Goal: Find specific page/section: Find specific page/section

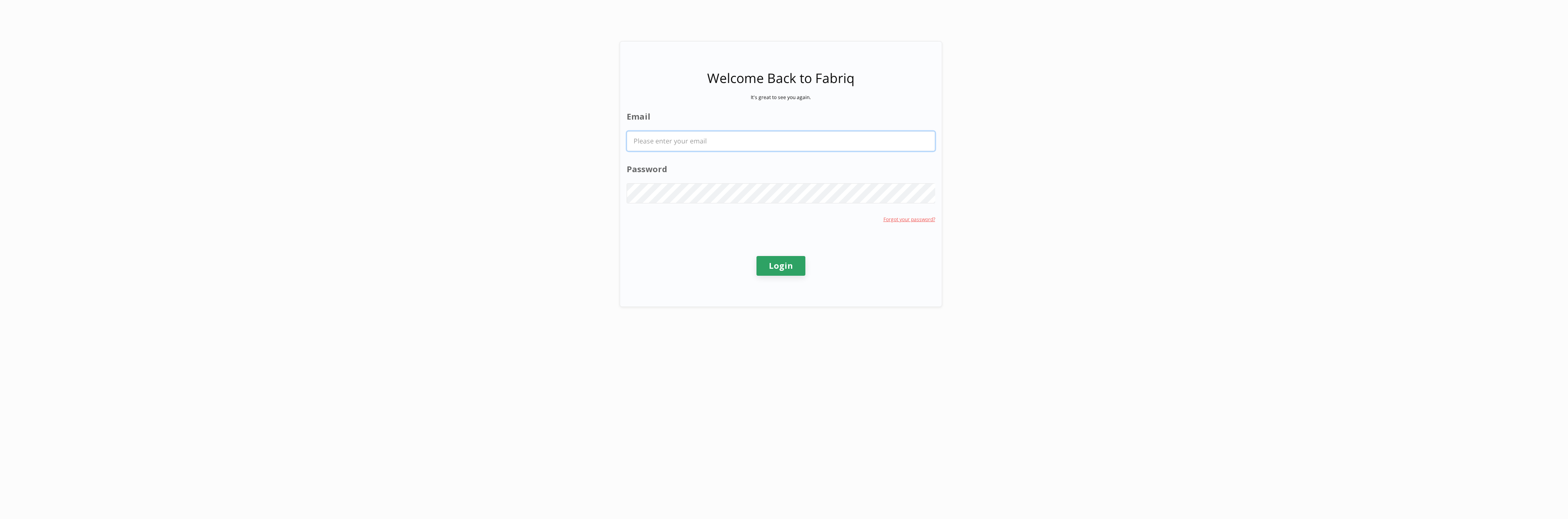
click at [771, 146] on input "Email" at bounding box center [781, 140] width 308 height 19
type input "[EMAIL_ADDRESS][PERSON_NAME][DOMAIN_NAME]"
click at [766, 167] on label "Password" at bounding box center [781, 170] width 309 height 12
drag, startPoint x: 771, startPoint y: 250, endPoint x: 774, endPoint y: 261, distance: 11.4
click at [771, 250] on div "Login" at bounding box center [781, 266] width 309 height 61
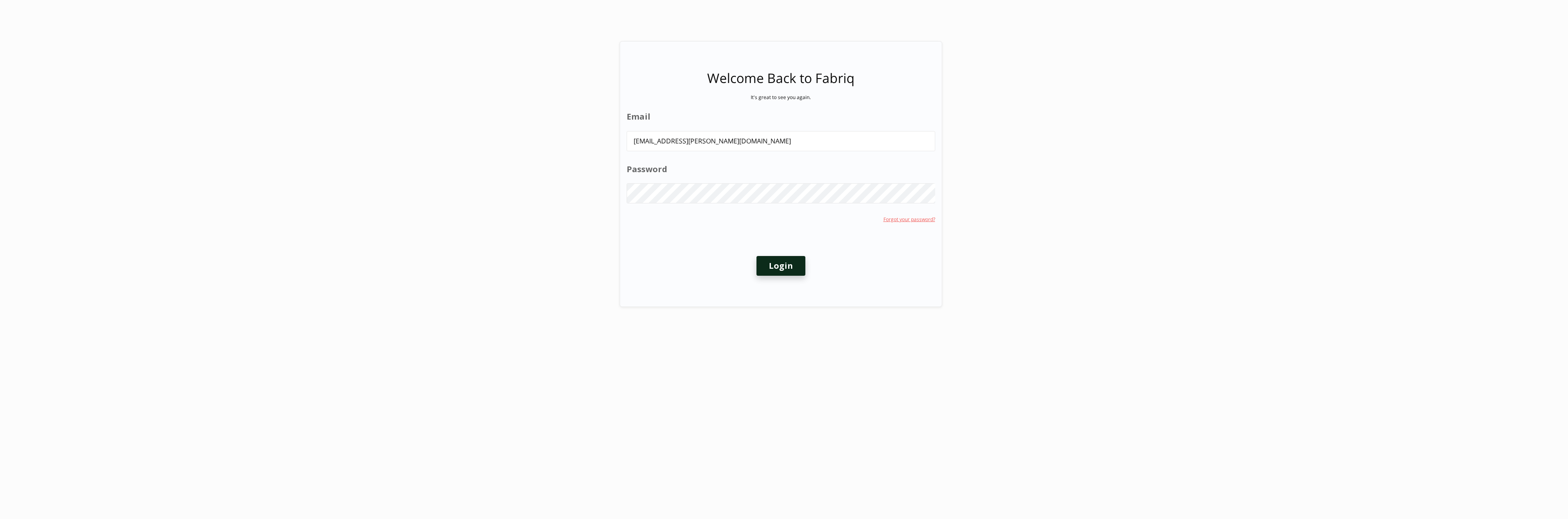
click at [775, 261] on button "Login" at bounding box center [781, 266] width 49 height 20
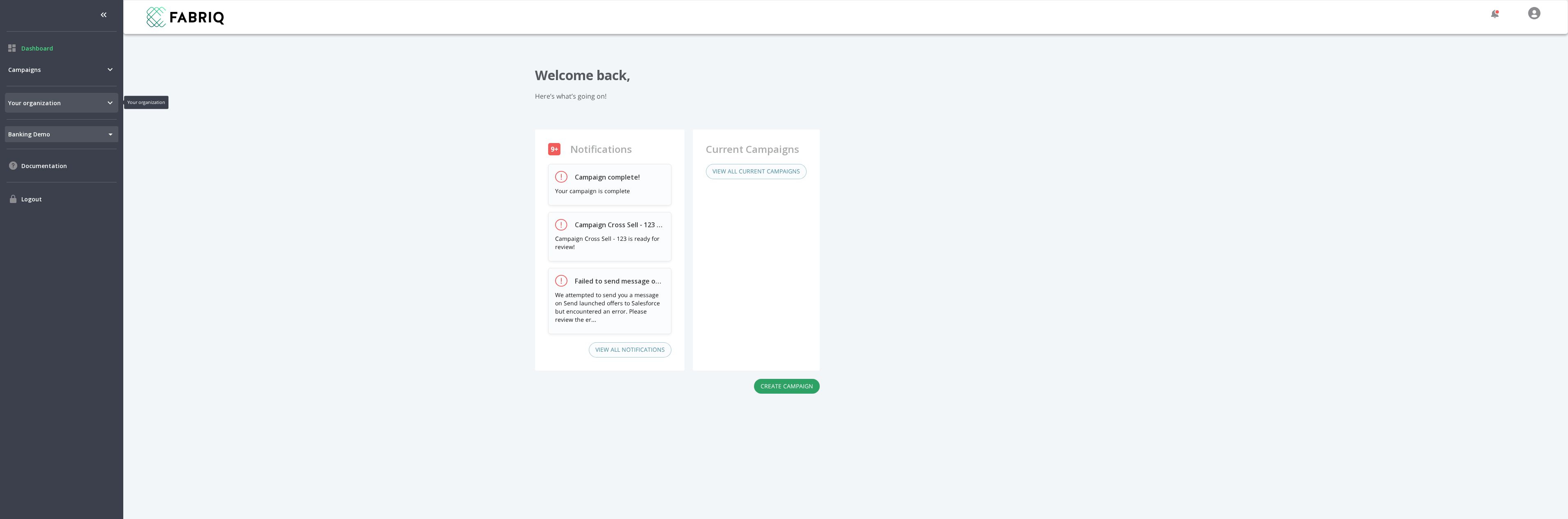
click at [104, 102] on span "Your organization" at bounding box center [57, 102] width 97 height 8
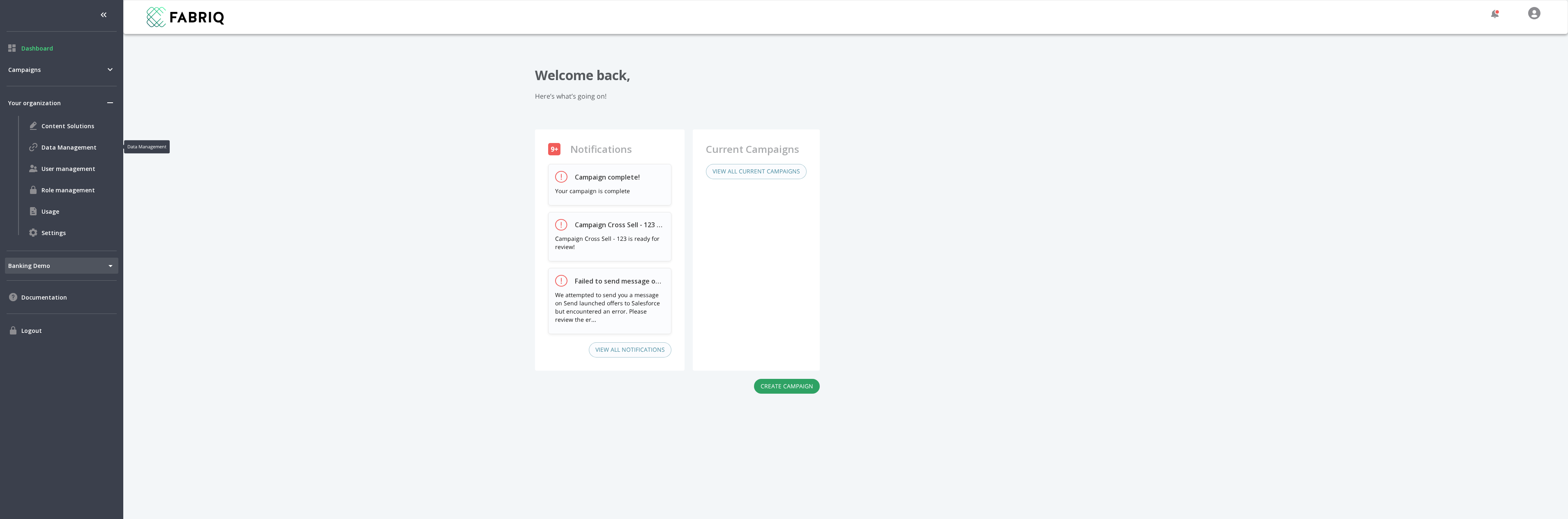
click at [68, 147] on span "Data Management" at bounding box center [78, 147] width 74 height 8
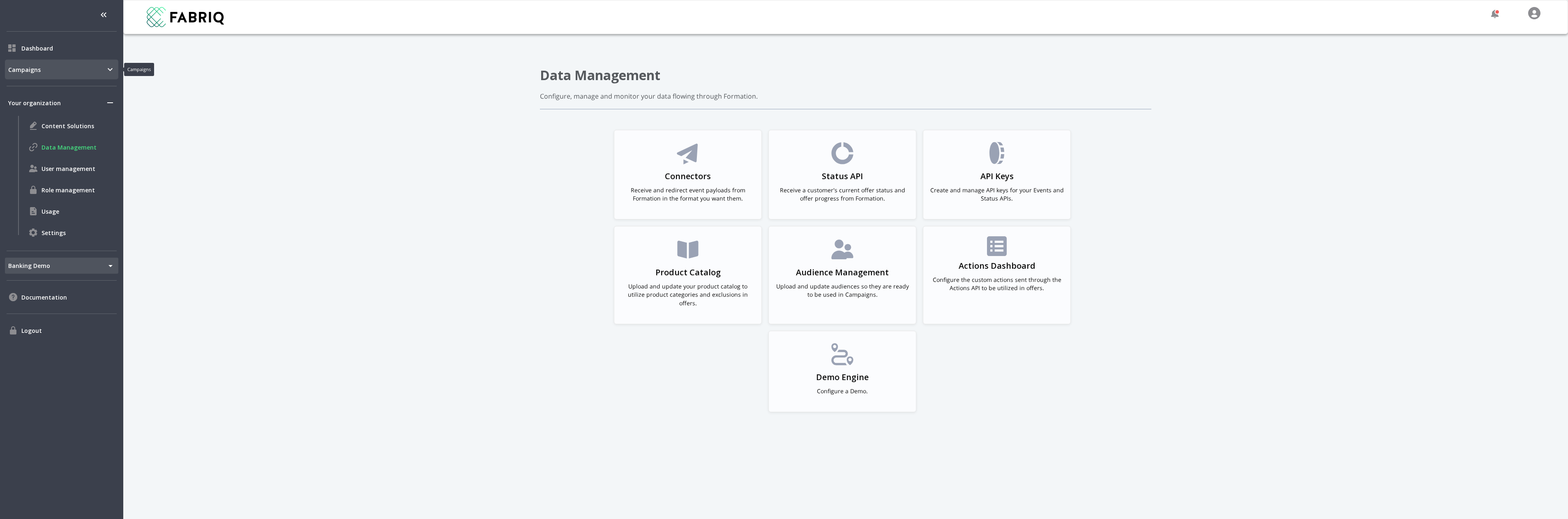
click at [51, 64] on div "Campaigns" at bounding box center [61, 70] width 114 height 20
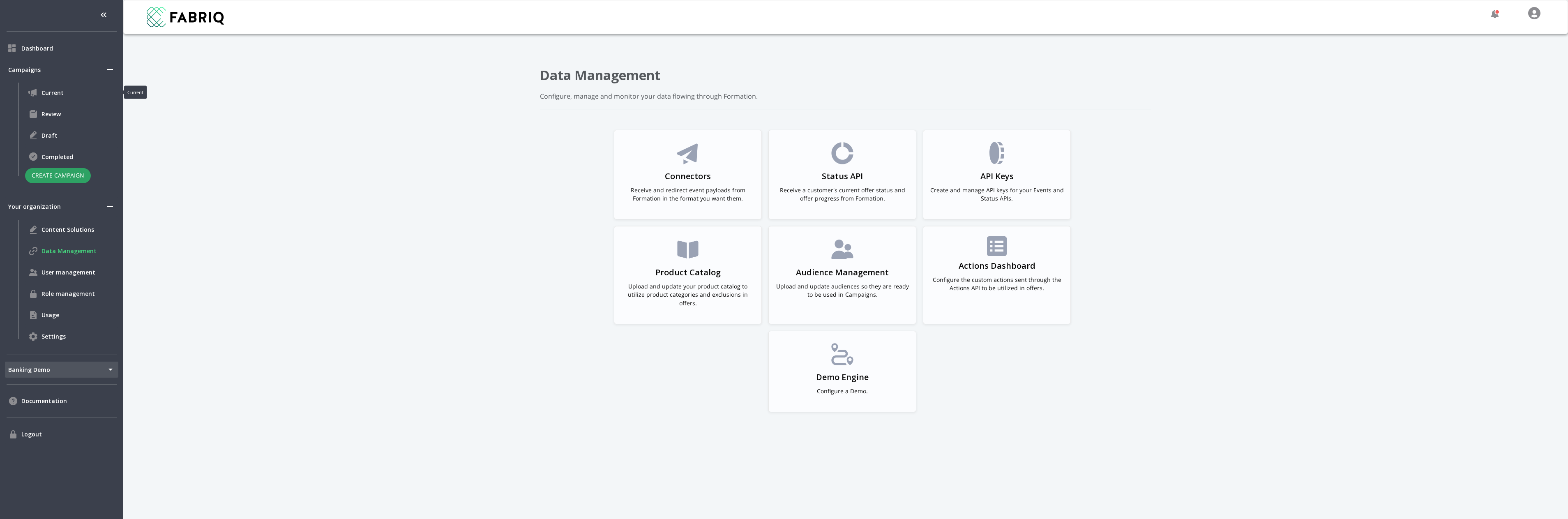
click at [45, 100] on div "Current" at bounding box center [72, 93] width 94 height 20
